Goal: Task Accomplishment & Management: Manage account settings

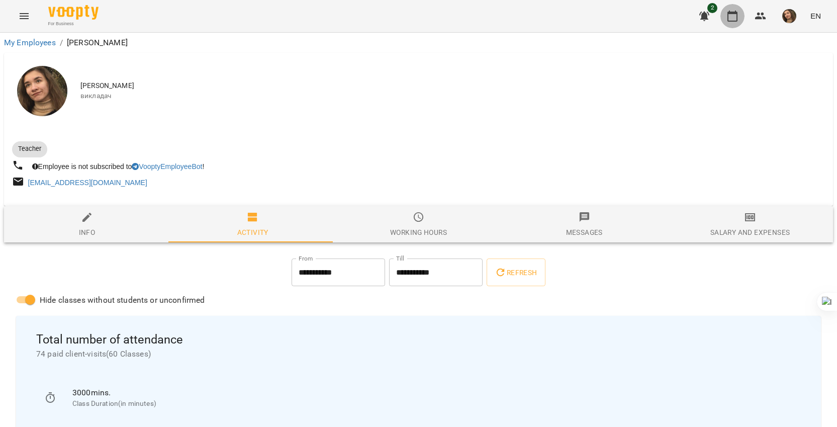
click at [735, 20] on icon "button" at bounding box center [733, 16] width 12 height 12
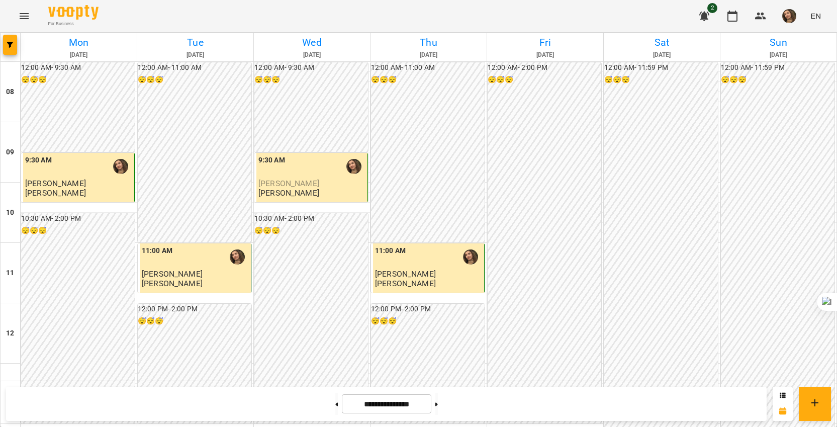
scroll to position [50, 0]
click at [798, 18] on button "button" at bounding box center [789, 16] width 26 height 26
click at [785, 32] on span "[PERSON_NAME]" at bounding box center [787, 38] width 68 height 12
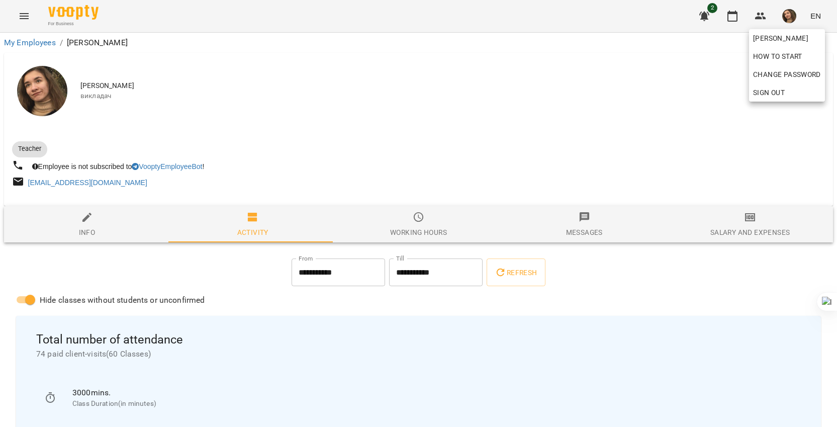
click at [83, 233] on div at bounding box center [418, 213] width 837 height 427
click at [83, 233] on div "Info" at bounding box center [87, 232] width 17 height 12
select select "**"
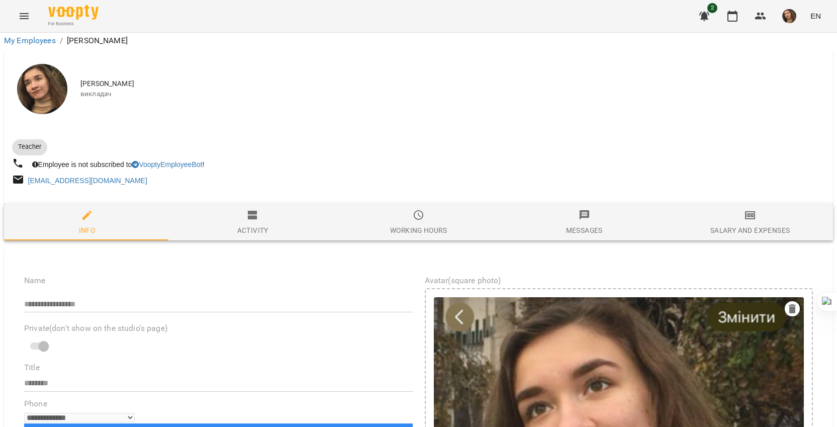
scroll to position [402, 0]
drag, startPoint x: 91, startPoint y: 248, endPoint x: 208, endPoint y: 266, distance: 118.0
click at [183, 282] on icon at bounding box center [185, 281] width 6 height 6
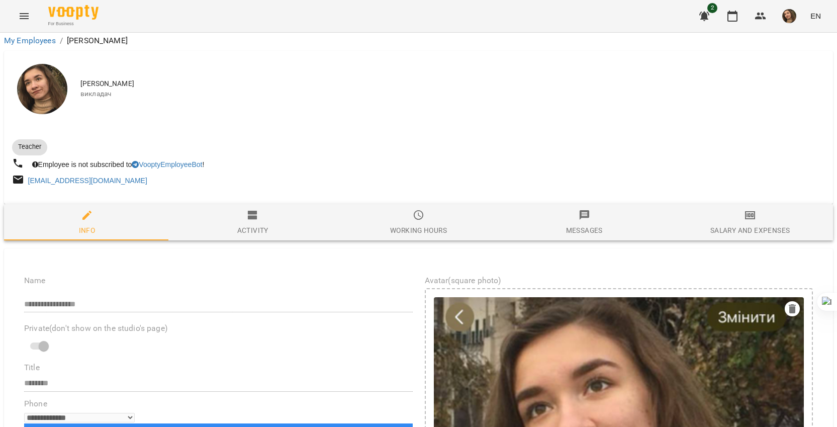
click at [246, 224] on div "Activity" at bounding box center [252, 230] width 31 height 12
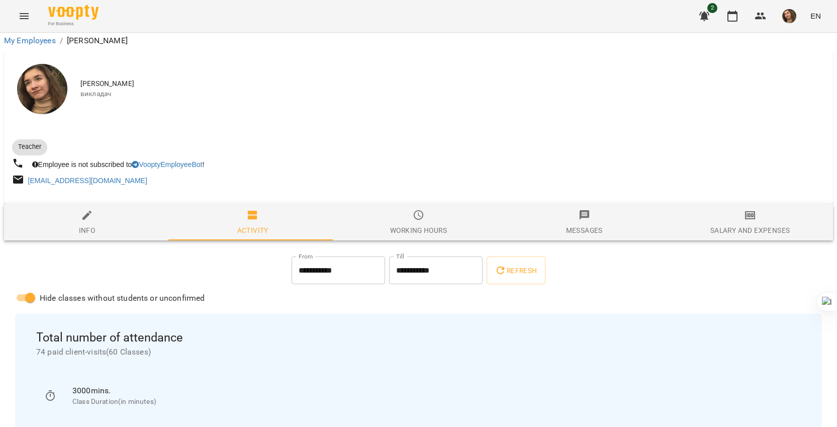
scroll to position [151, 0]
click at [117, 209] on span "Info" at bounding box center [87, 222] width 154 height 27
select select "**"
